Goal: Task Accomplishment & Management: Use online tool/utility

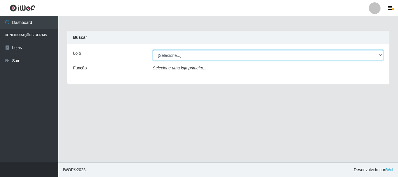
click at [276, 58] on select "[Selecione...] Nordestão - Alecrim" at bounding box center [268, 55] width 230 height 10
select select "453"
click at [153, 50] on select "[Selecione...] Nordestão - Alecrim" at bounding box center [268, 55] width 230 height 10
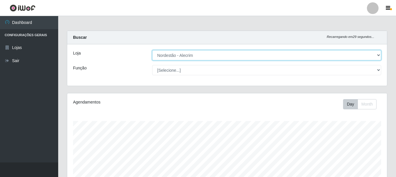
scroll to position [121, 320]
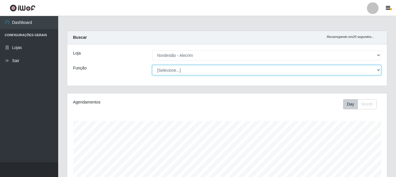
click at [192, 72] on select "[Selecione...] Embalador Embalador + Embalador ++" at bounding box center [266, 70] width 229 height 10
select select "70"
click at [152, 65] on select "[Selecione...] Embalador Embalador + Embalador ++" at bounding box center [266, 70] width 229 height 10
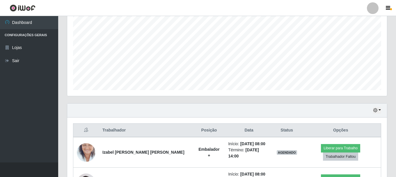
scroll to position [184, 0]
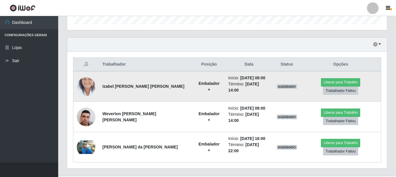
click at [90, 87] on img at bounding box center [86, 86] width 19 height 33
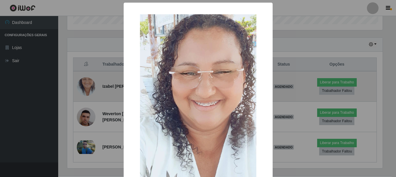
scroll to position [121, 317]
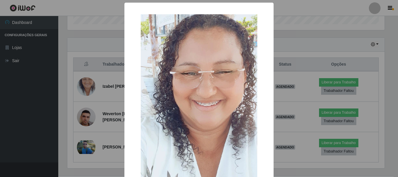
click at [90, 87] on div "× OK Cancel" at bounding box center [199, 88] width 398 height 177
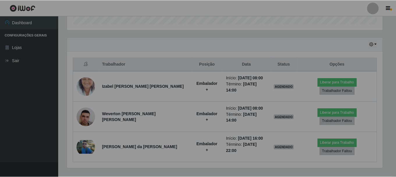
scroll to position [121, 320]
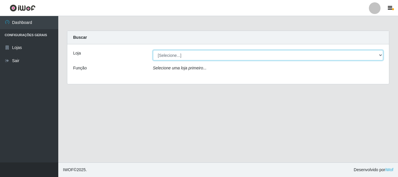
click at [177, 57] on select "[Selecione...] Nordestão - Alecrim" at bounding box center [268, 55] width 230 height 10
select select "453"
click at [153, 50] on select "[Selecione...] Nordestão - Alecrim" at bounding box center [268, 55] width 230 height 10
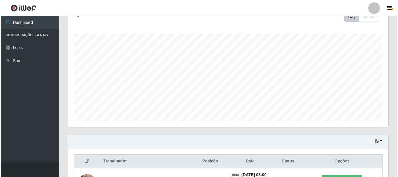
scroll to position [175, 0]
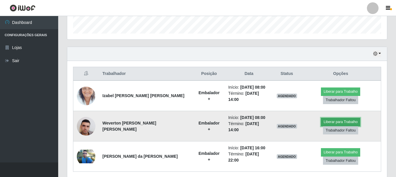
click at [321, 120] on button "Liberar para Trabalho" at bounding box center [340, 122] width 39 height 8
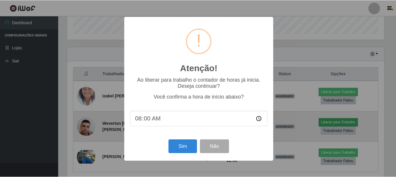
scroll to position [121, 317]
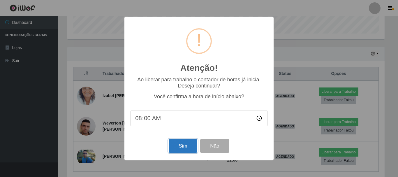
click at [182, 150] on button "Sim" at bounding box center [182, 146] width 28 height 14
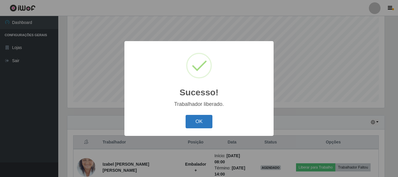
click at [197, 121] on button "OK" at bounding box center [198, 122] width 27 height 14
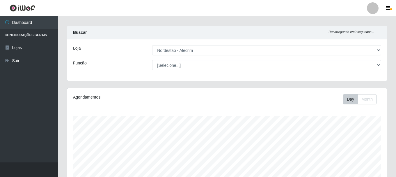
scroll to position [0, 0]
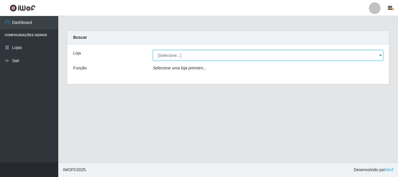
click at [181, 56] on select "[Selecione...] Nordestão - Alecrim" at bounding box center [268, 55] width 230 height 10
select select "453"
click at [153, 50] on select "[Selecione...] Nordestão - Alecrim" at bounding box center [268, 55] width 230 height 10
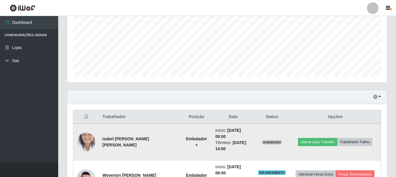
scroll to position [175, 0]
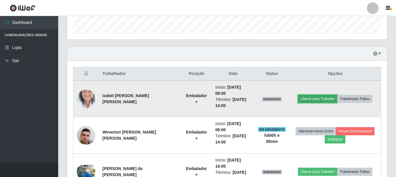
click at [314, 101] on button "Liberar para Trabalho" at bounding box center [317, 99] width 39 height 8
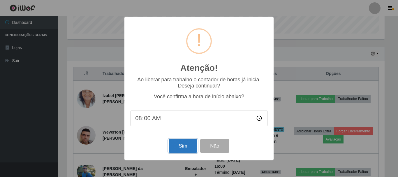
click at [188, 146] on button "Sim" at bounding box center [182, 146] width 28 height 14
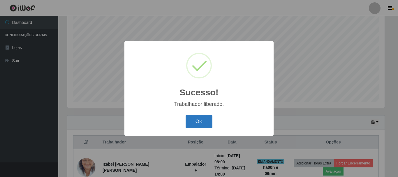
click at [201, 122] on button "OK" at bounding box center [198, 122] width 27 height 14
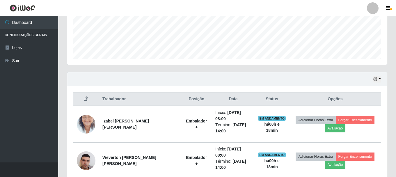
scroll to position [215, 0]
